Goal: Task Accomplishment & Management: Manage account settings

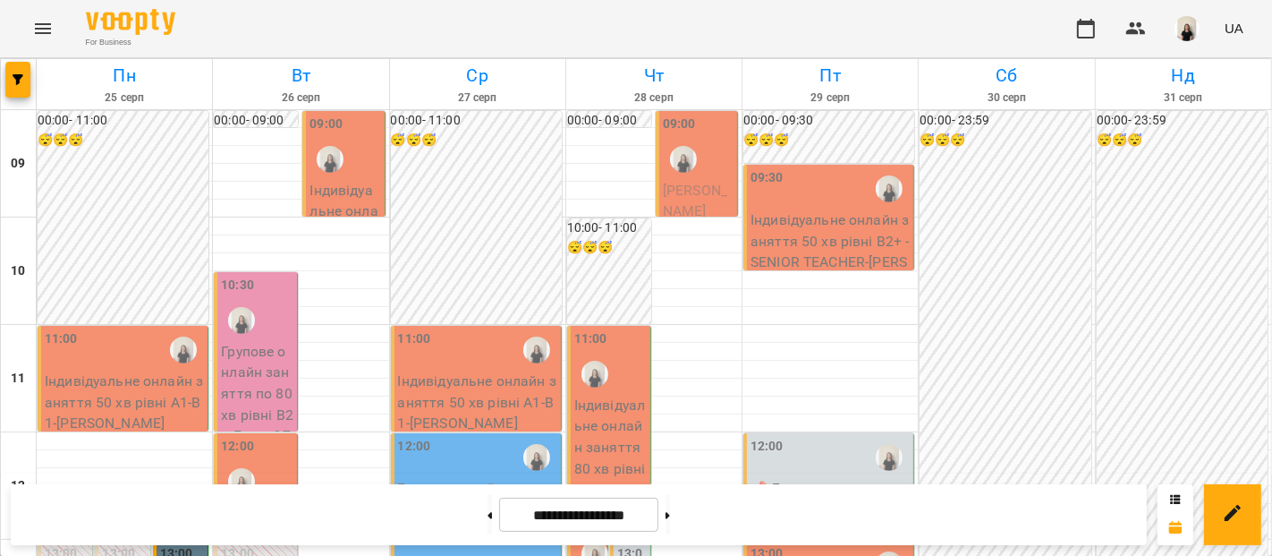
scroll to position [616, 0]
click at [488, 516] on button at bounding box center [490, 514] width 4 height 39
type input "**********"
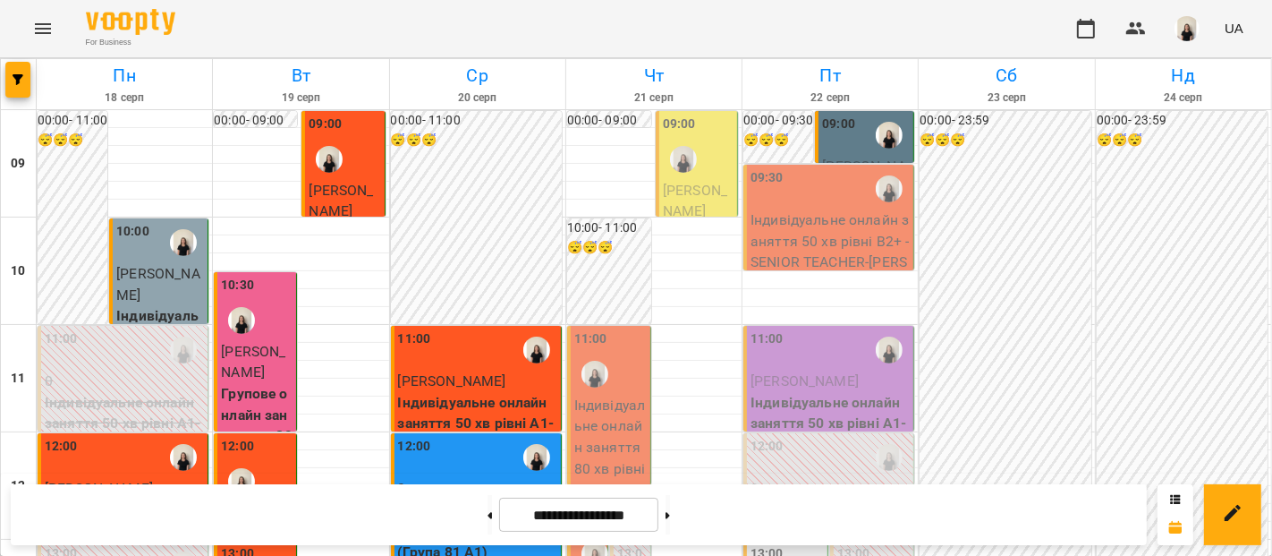
scroll to position [637, 0]
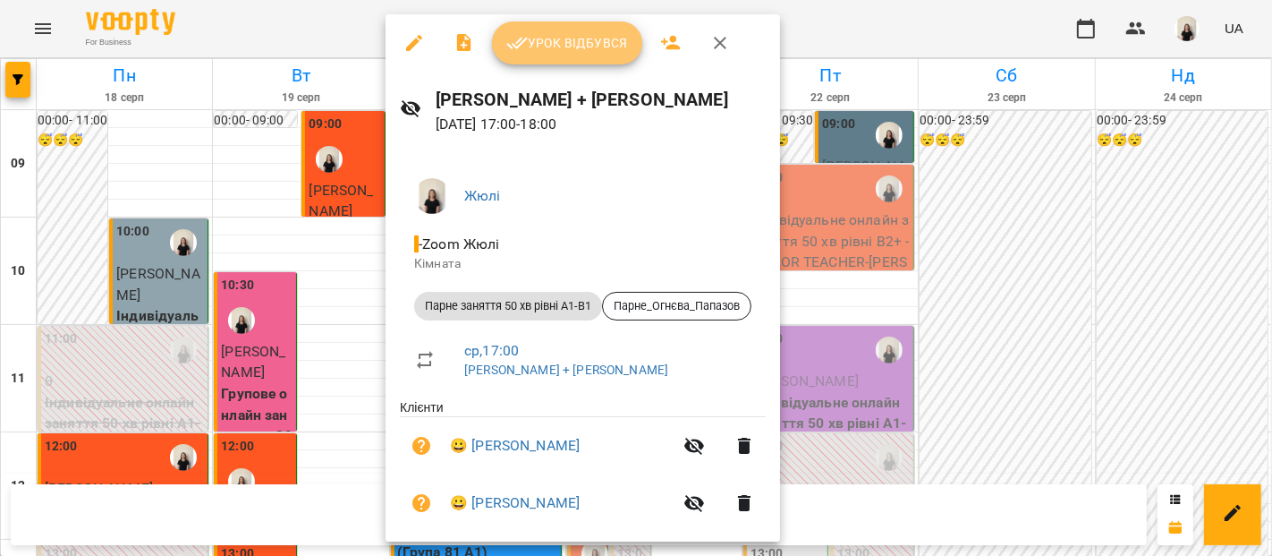
click at [572, 56] on button "Урок відбувся" at bounding box center [567, 42] width 150 height 43
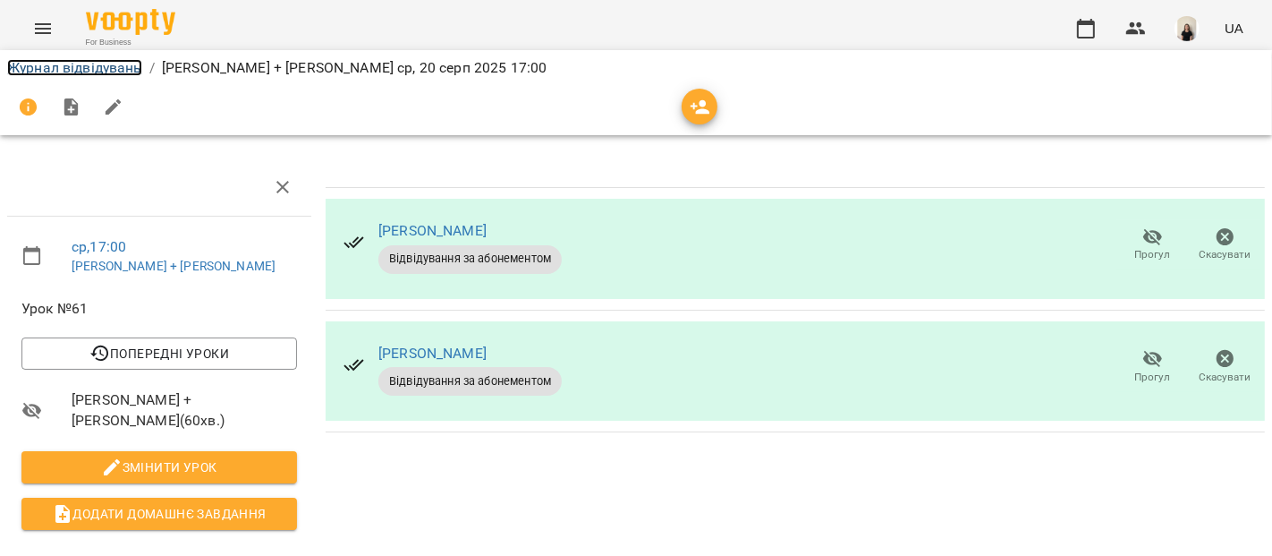
click at [115, 66] on link "Журнал відвідувань" at bounding box center [74, 67] width 135 height 17
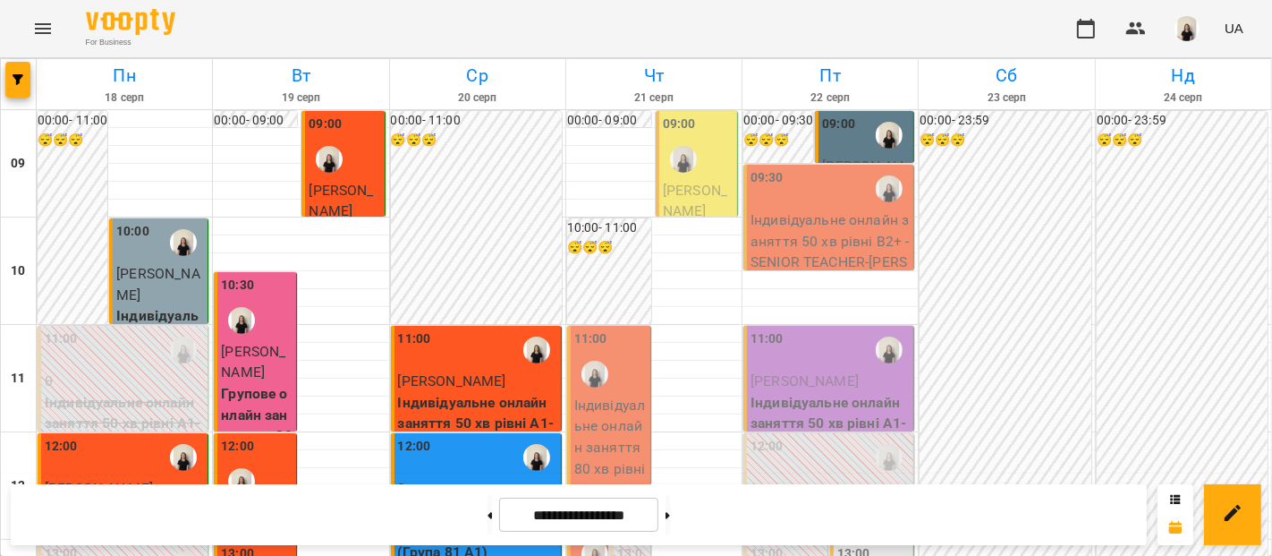
scroll to position [770, 0]
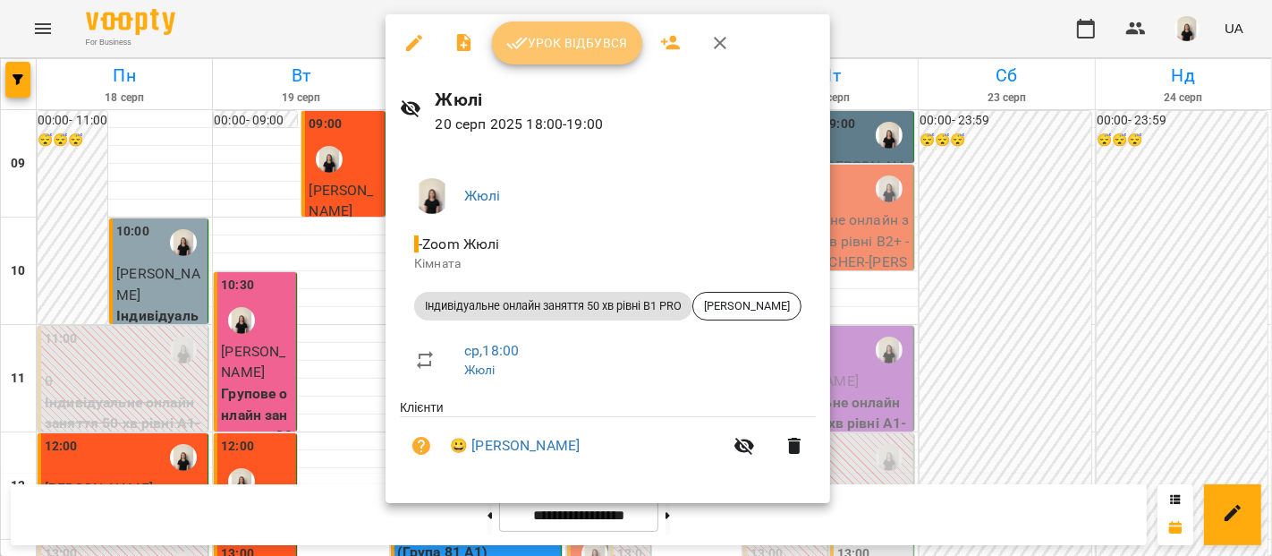
click at [617, 46] on span "Урок відбувся" at bounding box center [567, 42] width 122 height 21
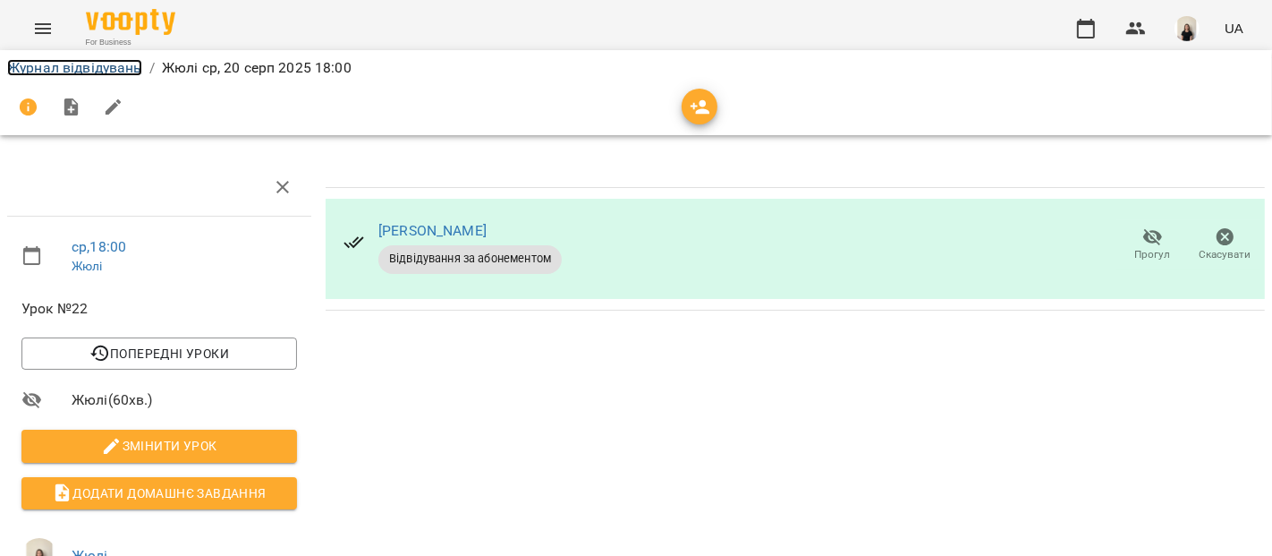
click at [81, 66] on link "Журнал відвідувань" at bounding box center [74, 67] width 135 height 17
